Goal: Find specific page/section: Find specific page/section

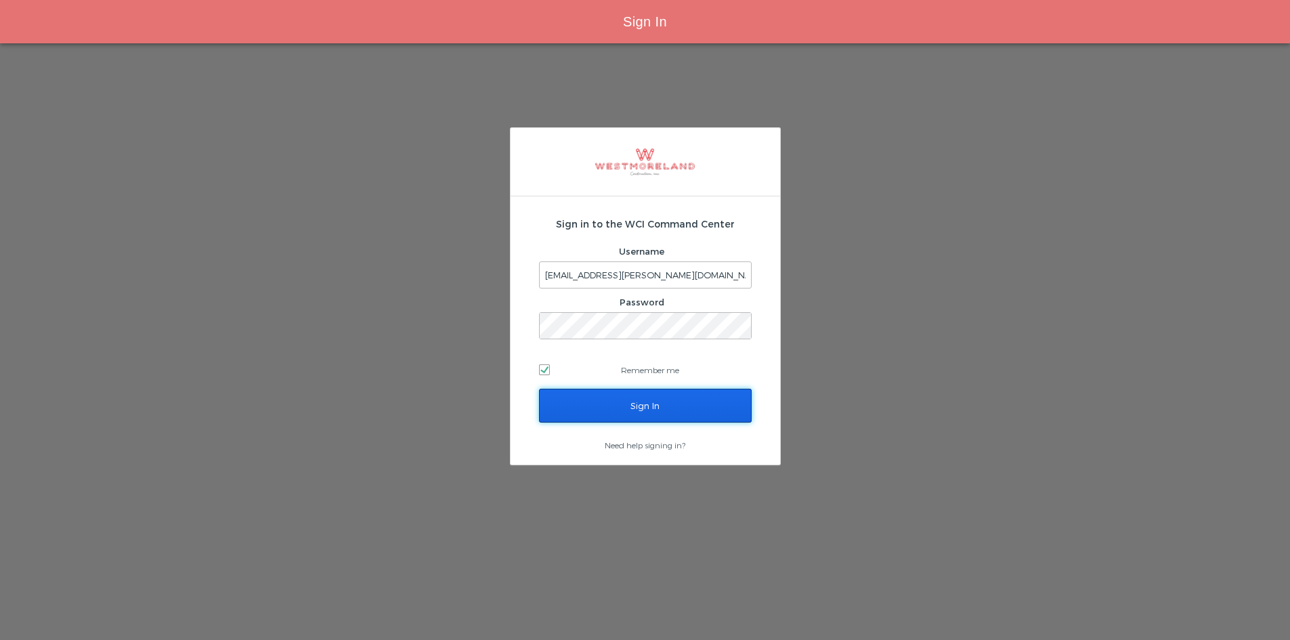
click at [694, 402] on input "Sign In" at bounding box center [645, 406] width 213 height 34
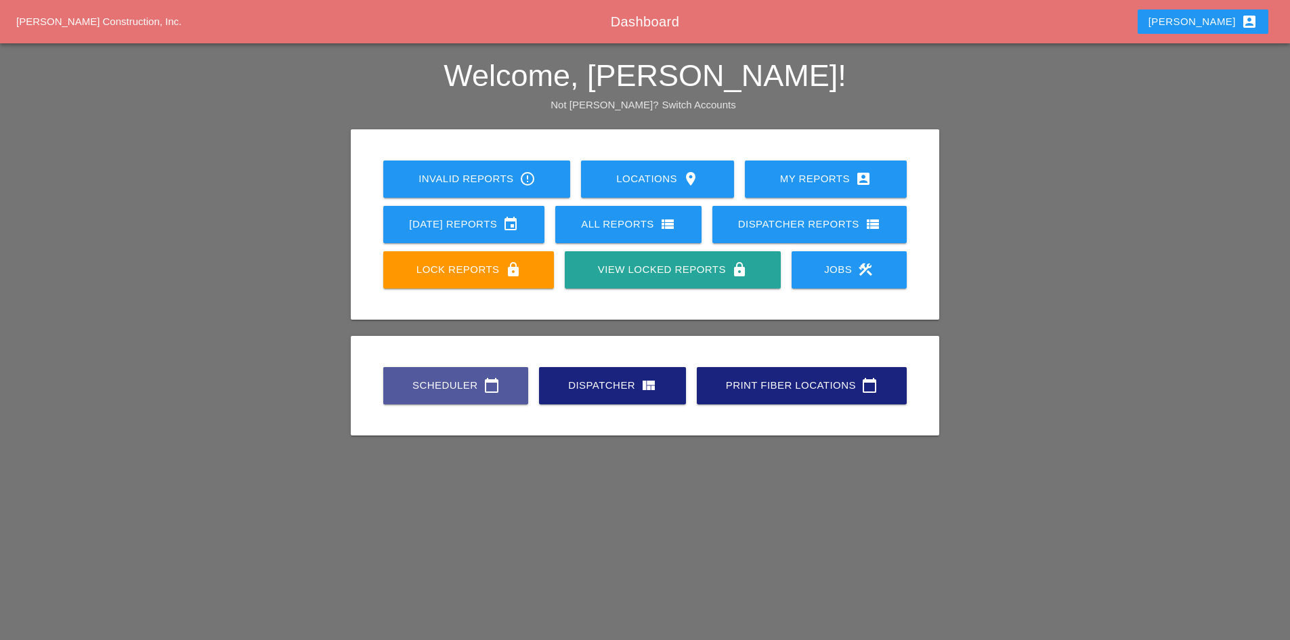
click at [467, 381] on div "Scheduler calendar_today" at bounding box center [456, 385] width 102 height 16
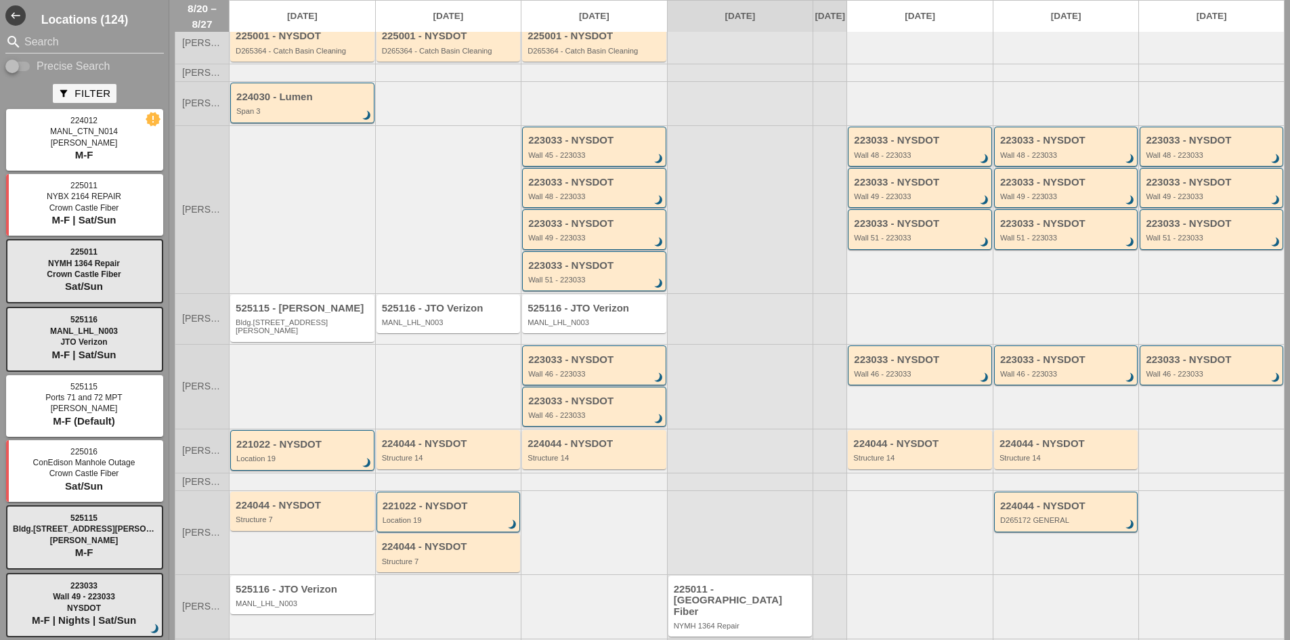
scroll to position [167, 0]
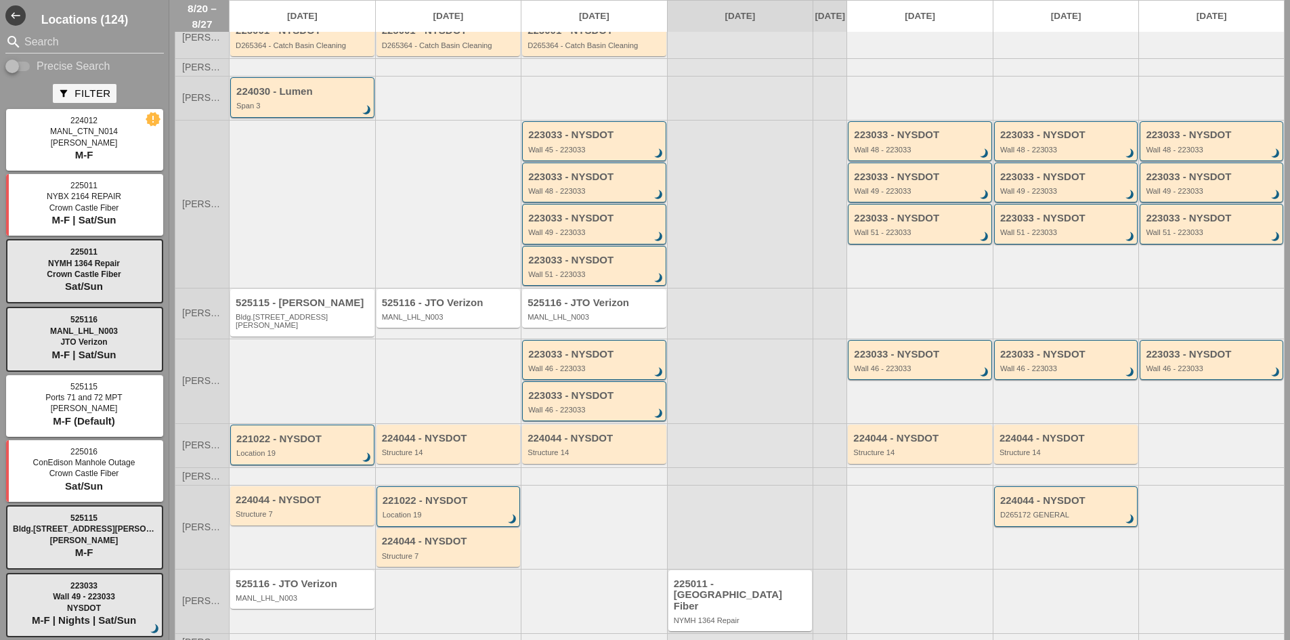
click at [422, 319] on div "525116 - JTO Verizon MANL_LHL_N003" at bounding box center [448, 313] width 146 height 51
click at [416, 297] on div "525116 - JTO Verizon" at bounding box center [449, 303] width 135 height 12
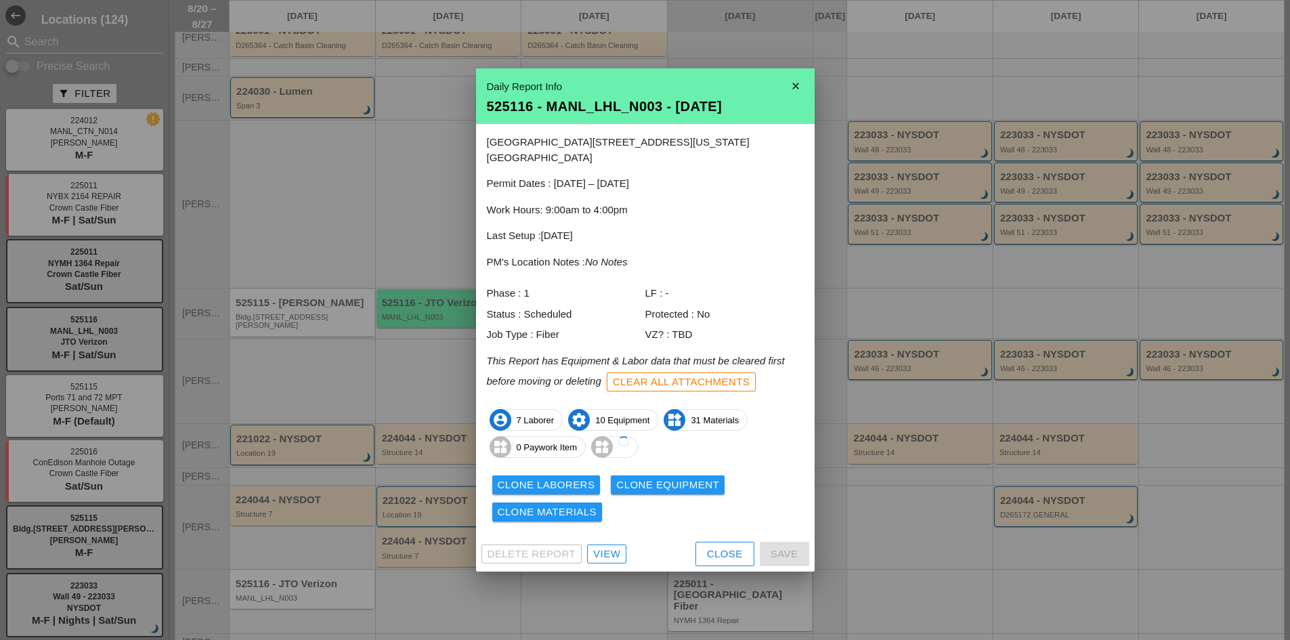
click at [614, 547] on div "View" at bounding box center [606, 555] width 27 height 16
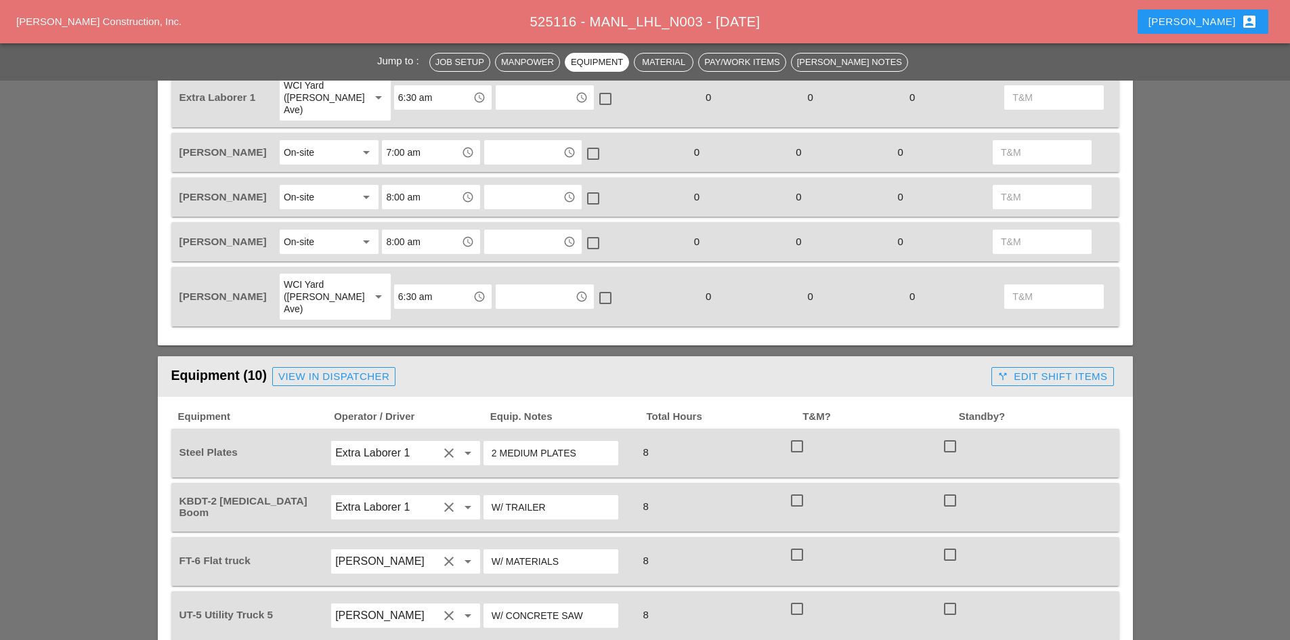
scroll to position [948, 0]
click at [1203, 33] on button "Robbie account_box" at bounding box center [1203, 21] width 131 height 24
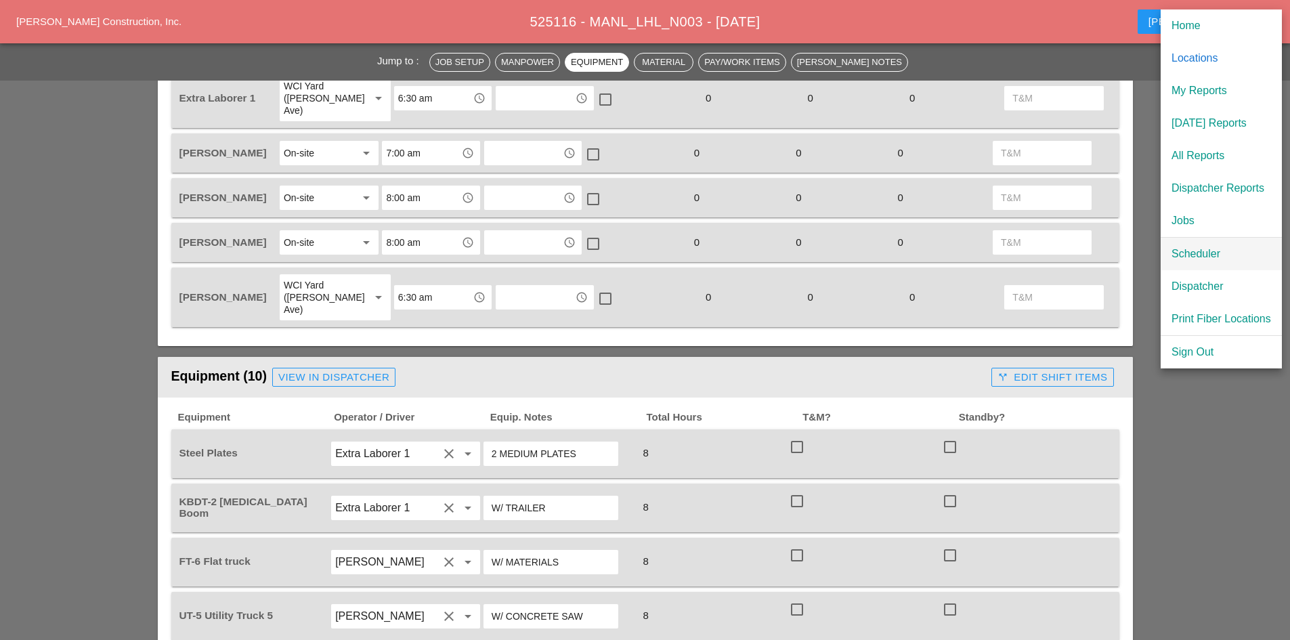
click at [1170, 254] on link "Scheduler" at bounding box center [1221, 254] width 121 height 33
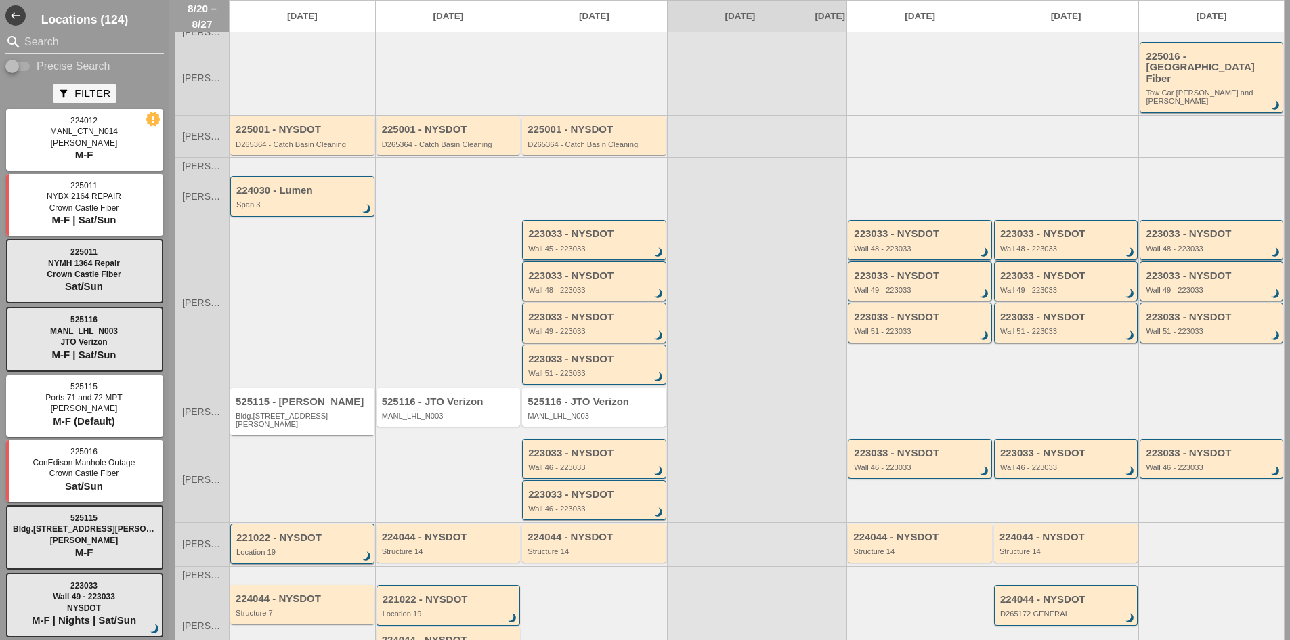
scroll to position [135, 0]
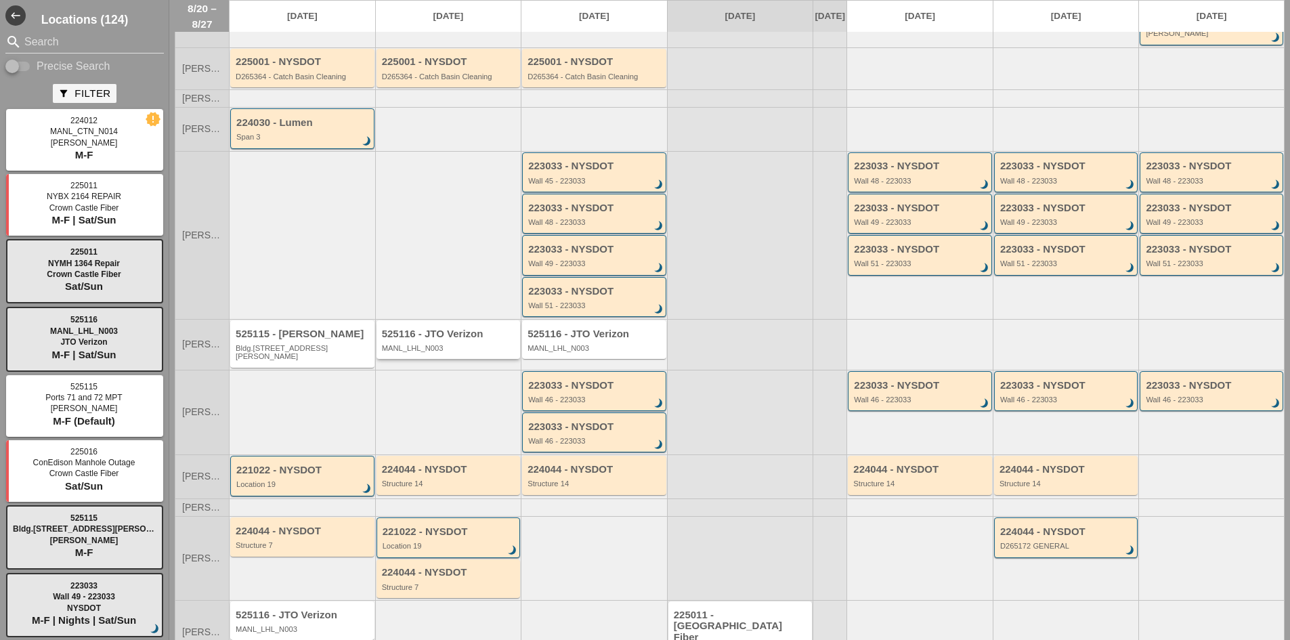
click at [418, 345] on div "525116 - JTO Verizon MANL_LHL_N003" at bounding box center [449, 339] width 144 height 39
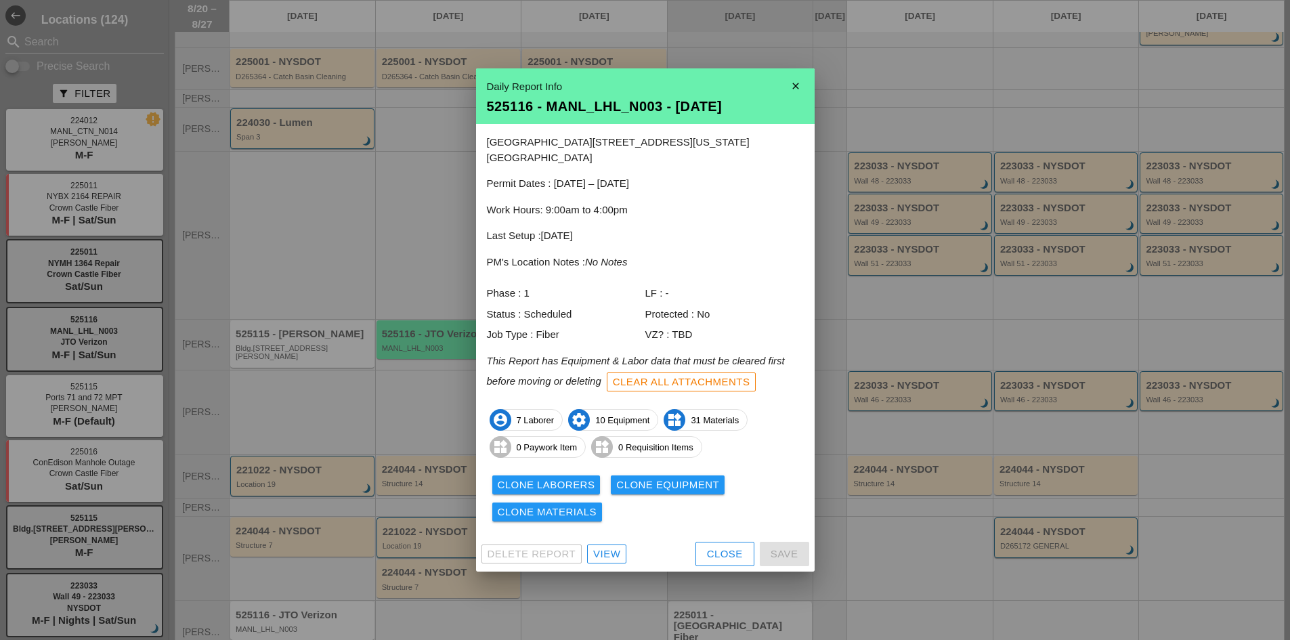
click at [612, 561] on div "Delete Report View Close Save" at bounding box center [645, 553] width 339 height 35
click at [604, 549] on div "View" at bounding box center [606, 555] width 27 height 16
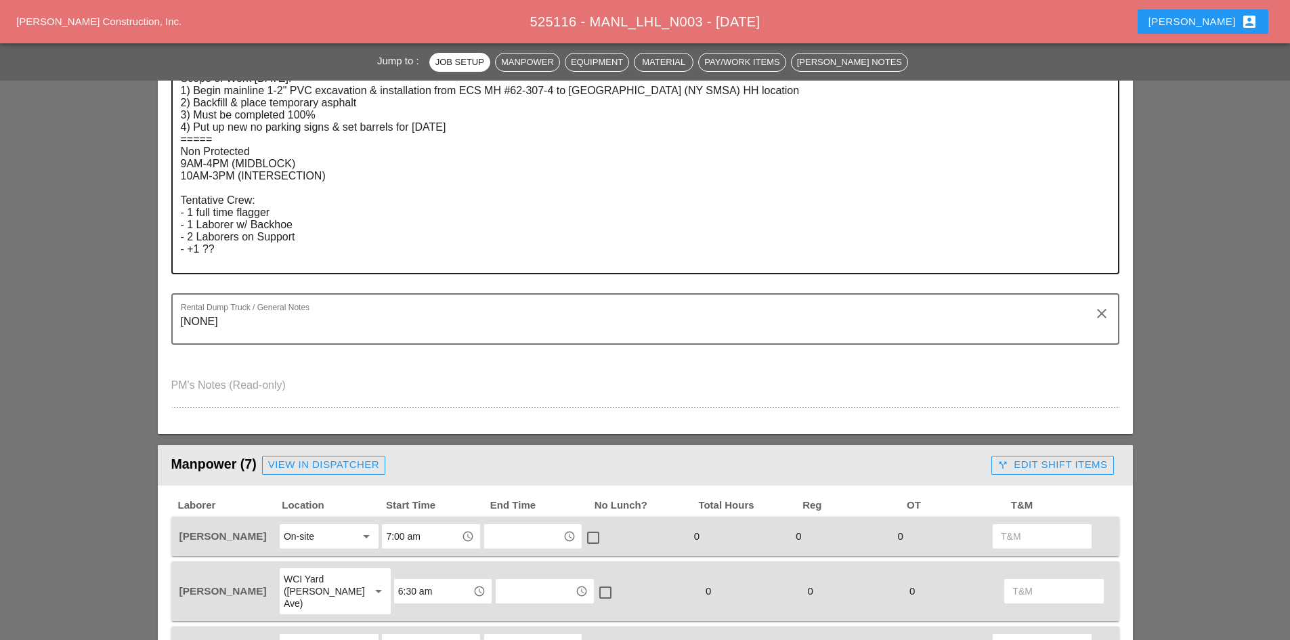
scroll to position [339, 0]
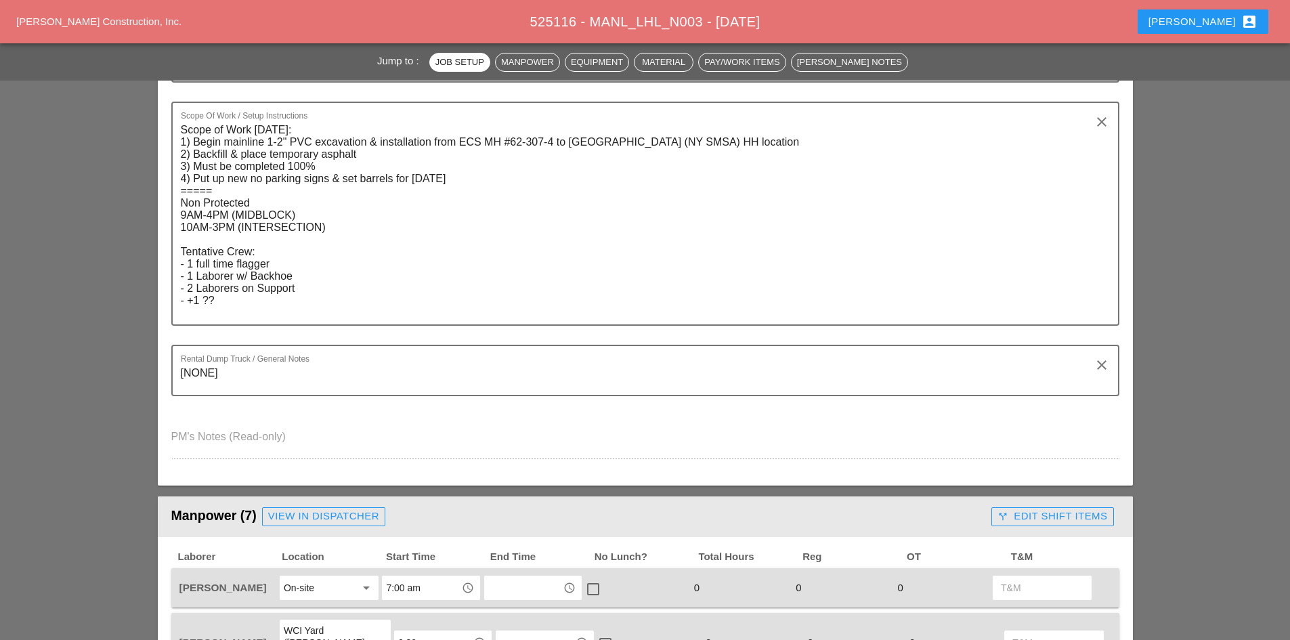
click at [1221, 29] on div "Robbie account_box" at bounding box center [1203, 22] width 109 height 16
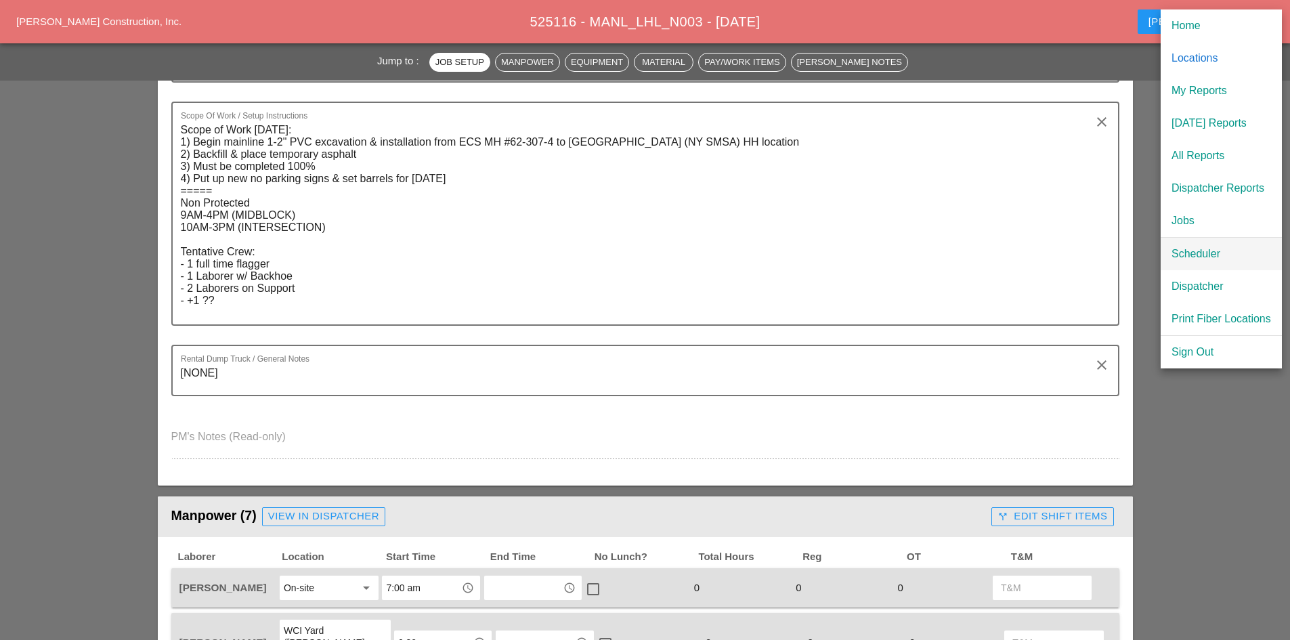
click at [1179, 253] on div "Scheduler" at bounding box center [1222, 254] width 100 height 16
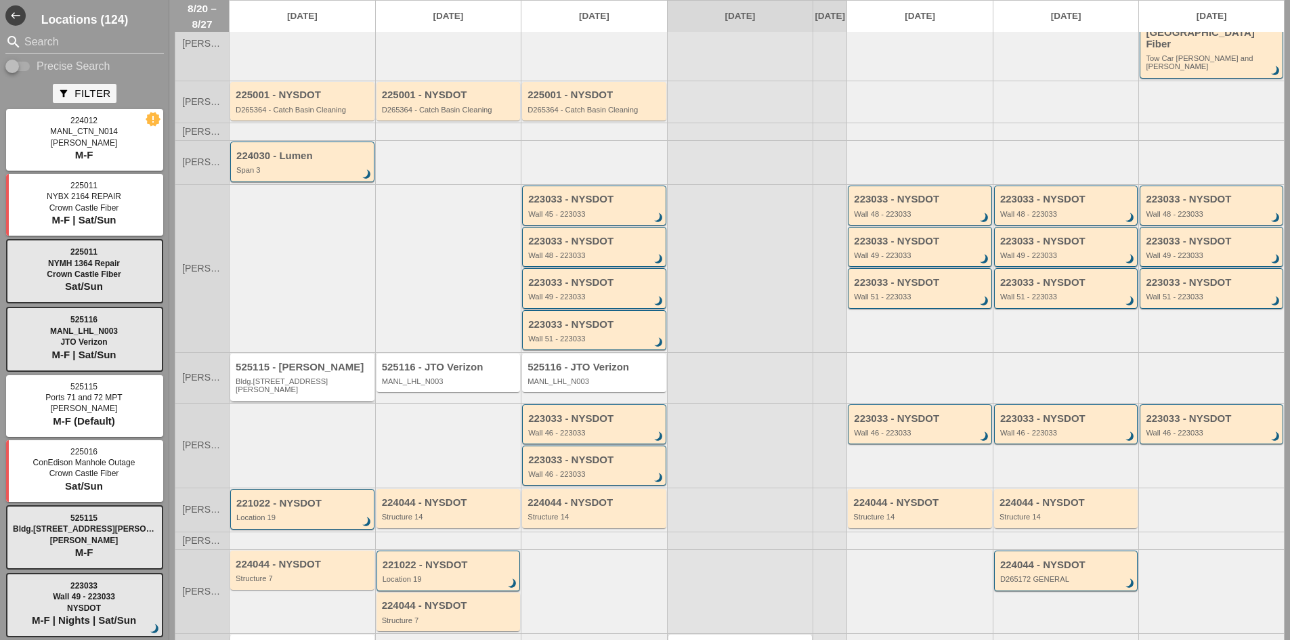
scroll to position [135, 0]
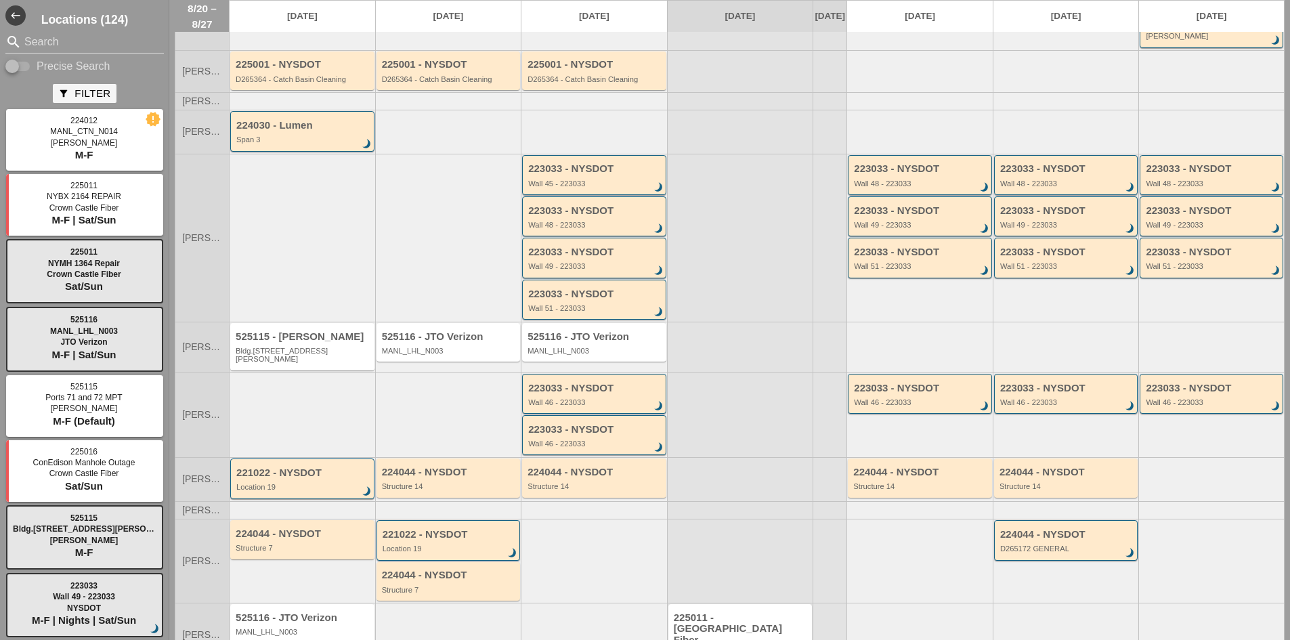
scroll to position [167, 0]
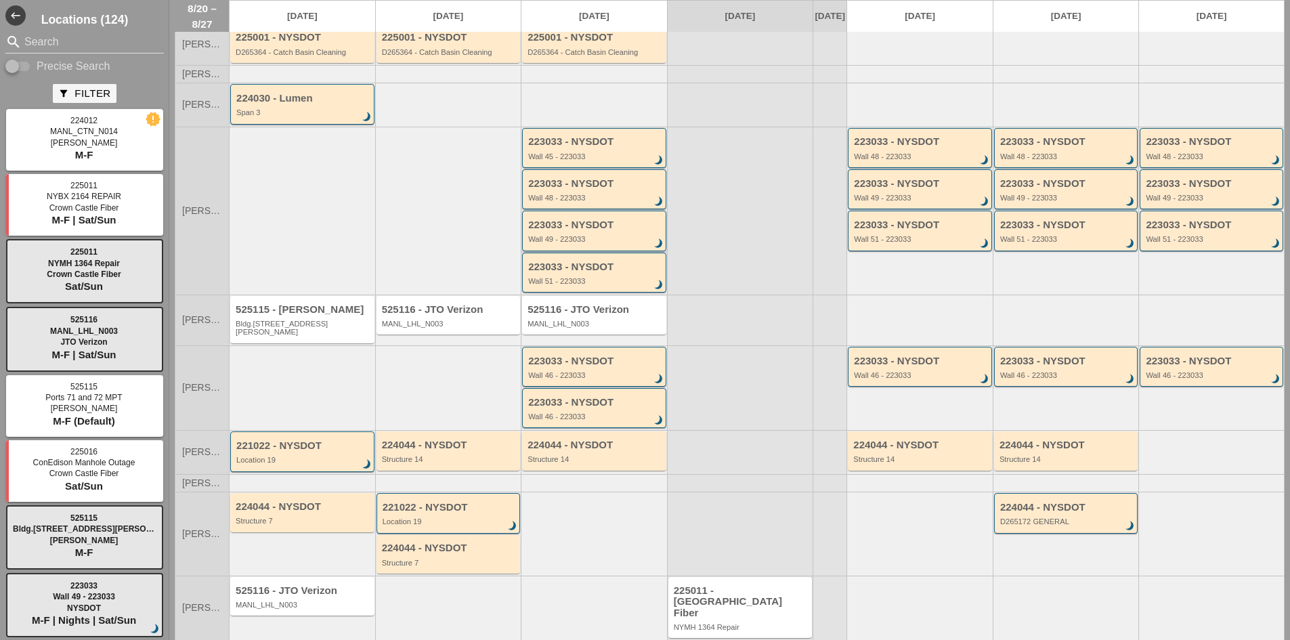
scroll to position [167, 0]
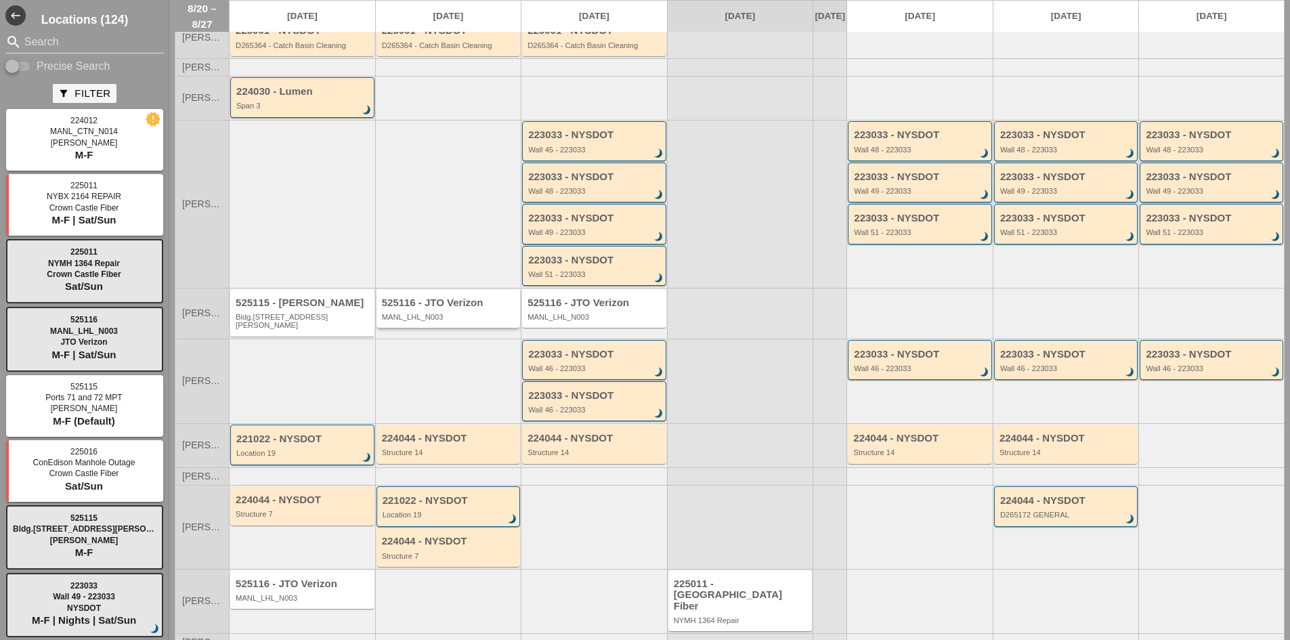
click at [434, 314] on div "525116 - JTO Verizon MANL_LHL_N003" at bounding box center [449, 308] width 144 height 39
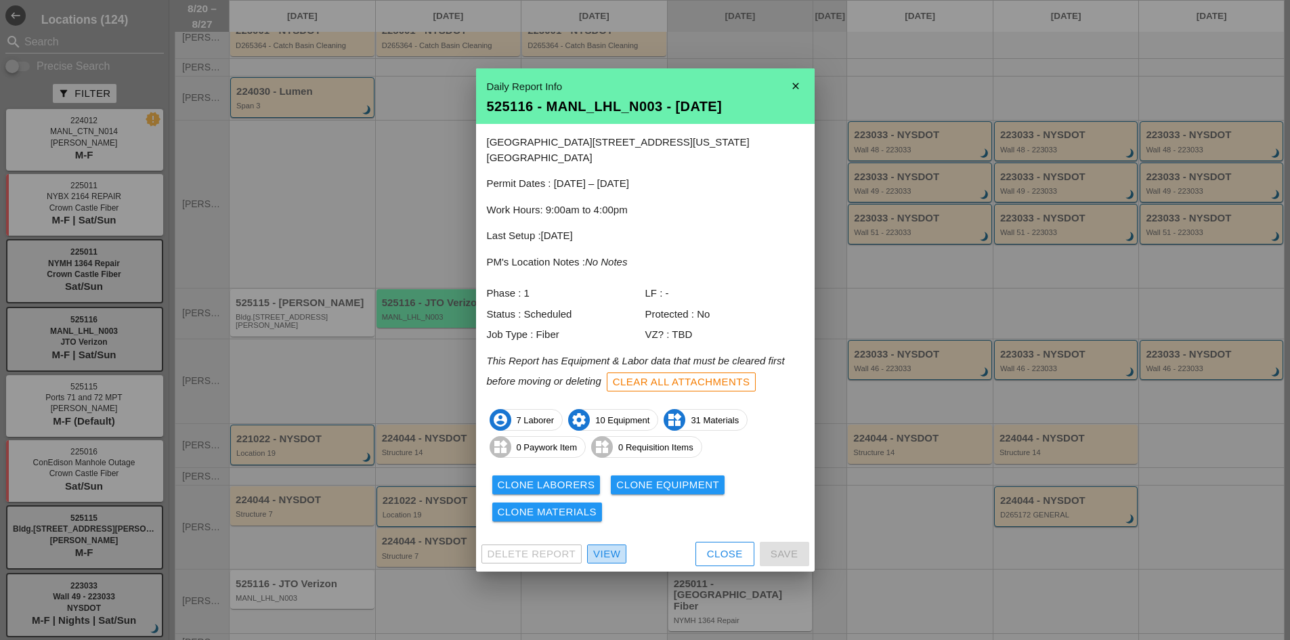
click at [611, 549] on div "View" at bounding box center [606, 555] width 27 height 16
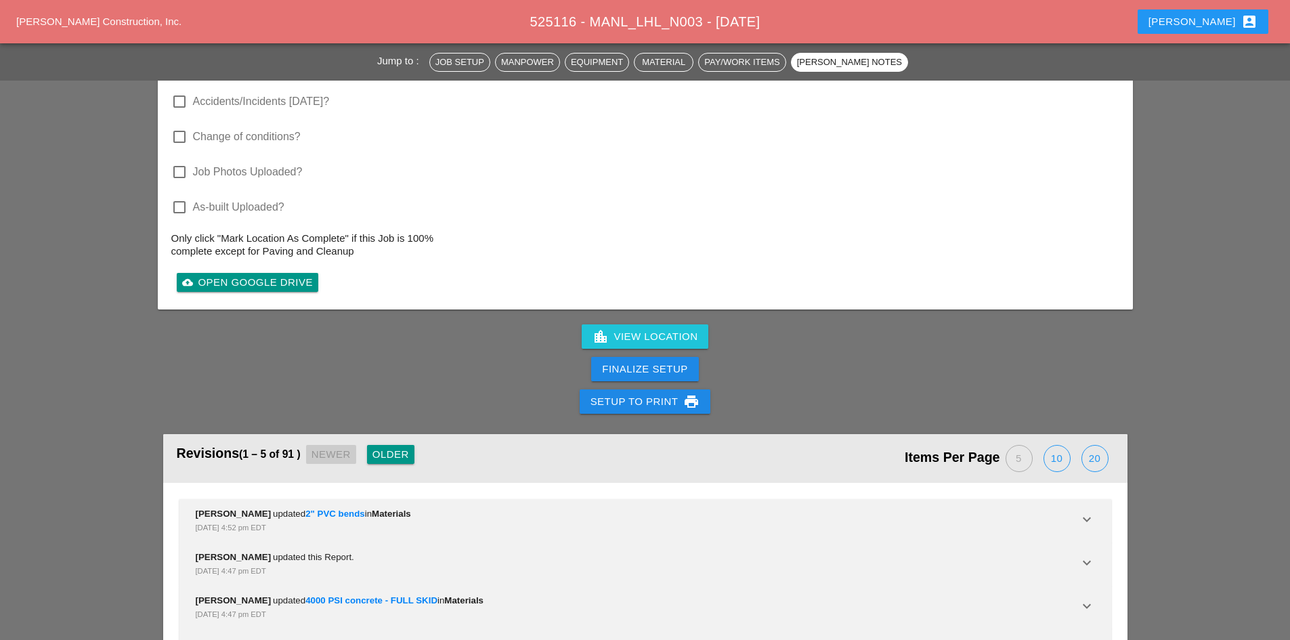
scroll to position [3813, 0]
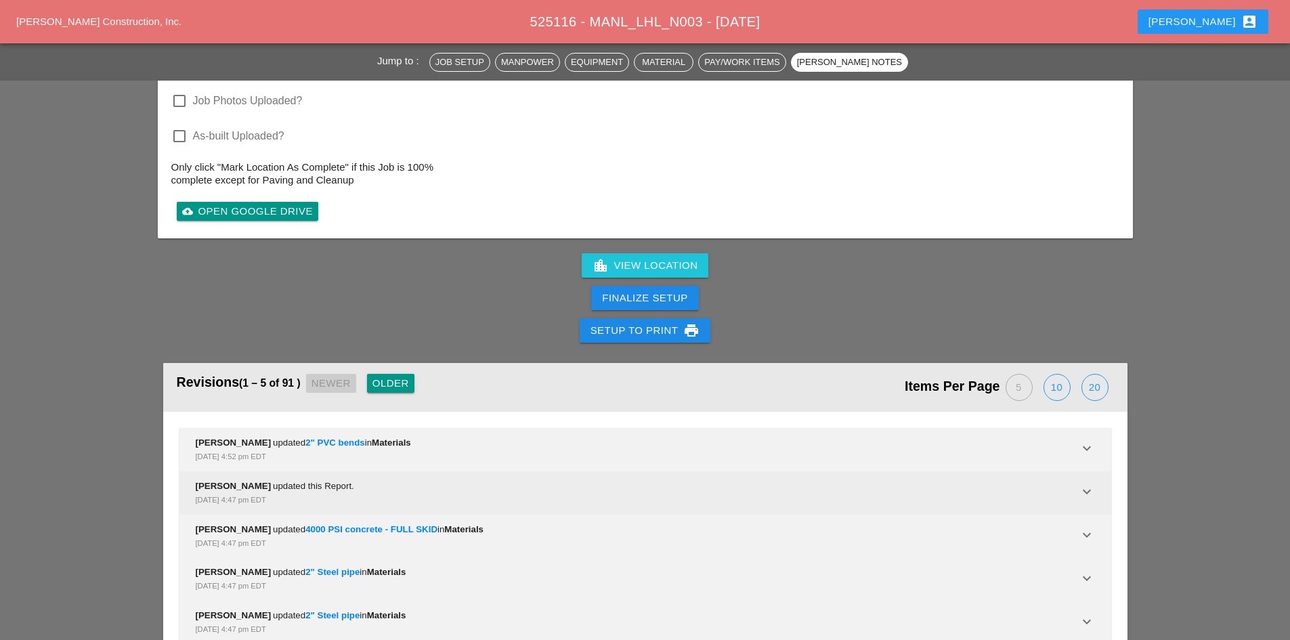
click at [389, 480] on div "Luca Gambardella updated this Report. Aug 20, 2025, 4:47 pm EDT" at bounding box center [637, 493] width 883 height 27
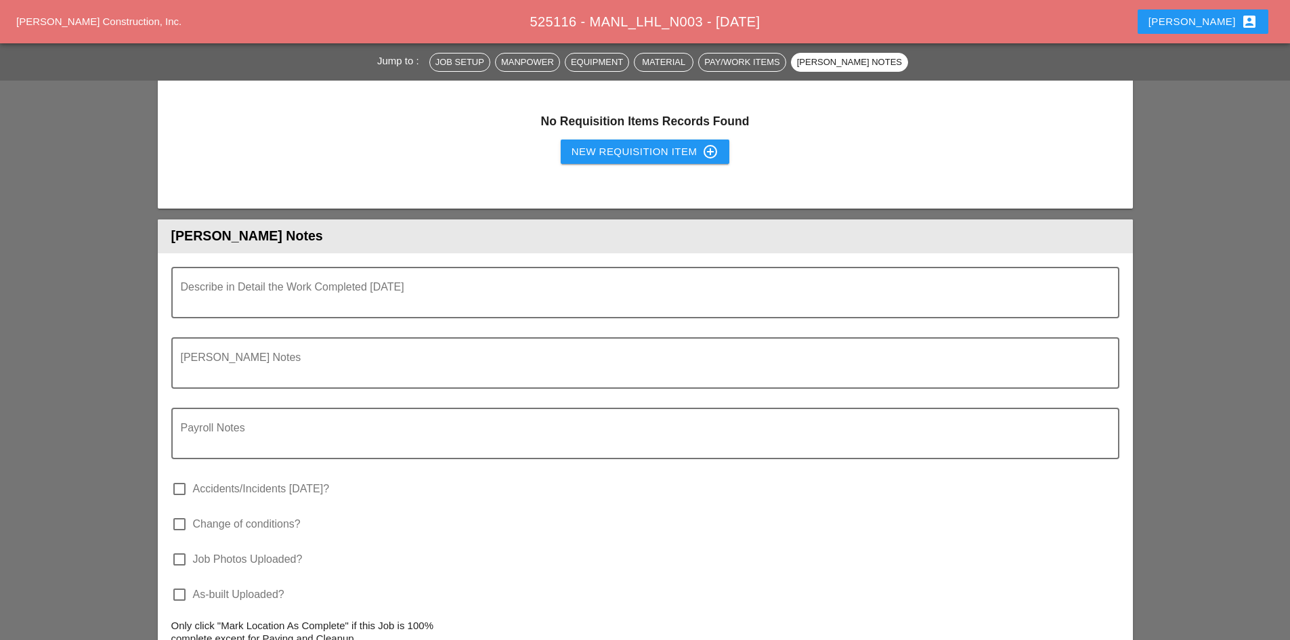
scroll to position [0, 0]
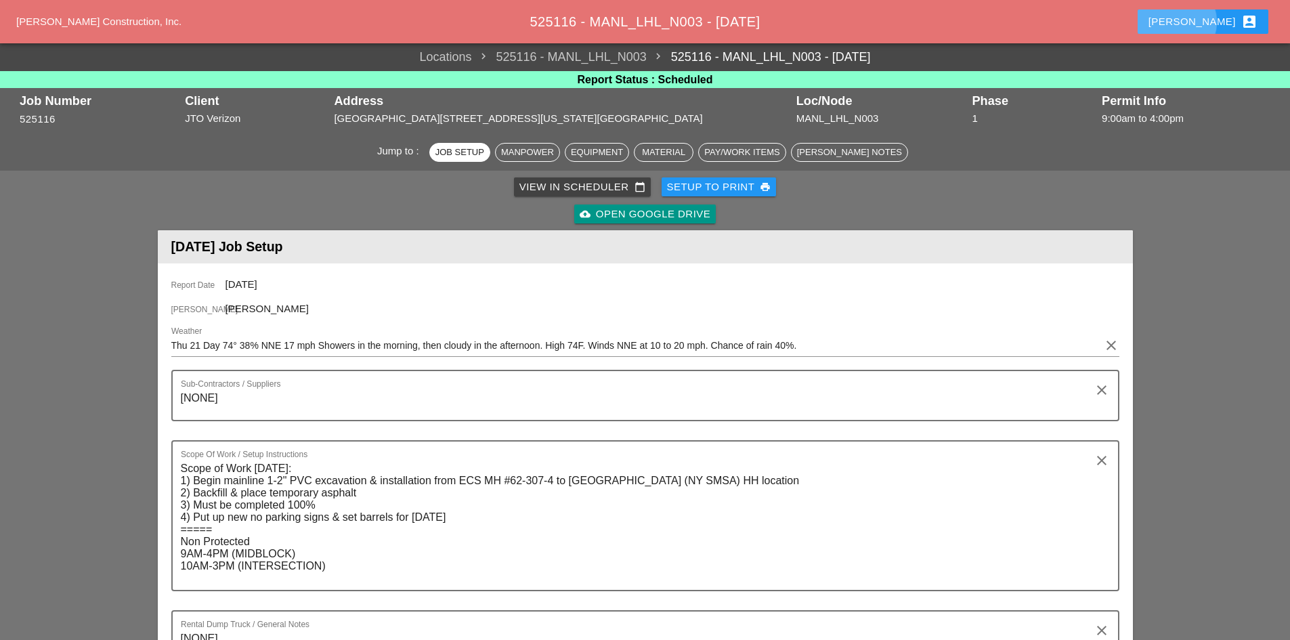
click at [1242, 24] on icon "account_box" at bounding box center [1250, 22] width 16 height 16
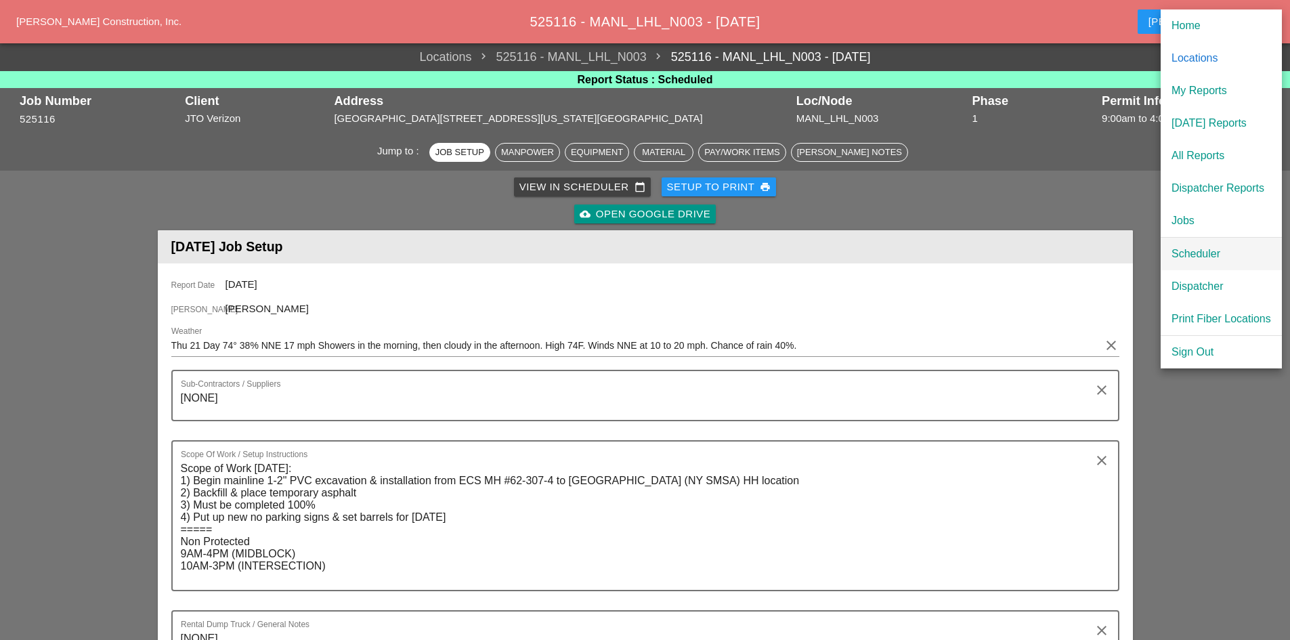
click at [1185, 255] on div "Scheduler" at bounding box center [1222, 254] width 100 height 16
